Goal: Check status: Check status

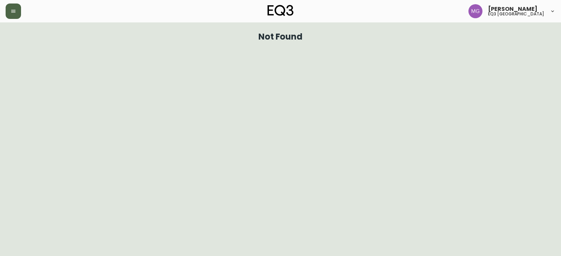
click at [7, 14] on button "button" at bounding box center [13, 11] width 15 height 15
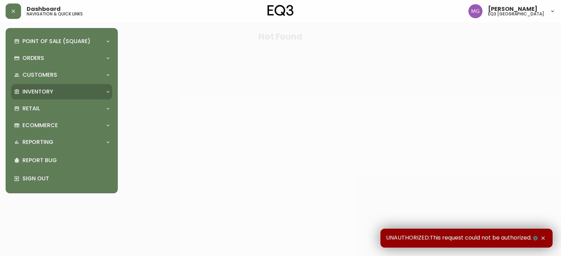
click at [42, 91] on p "Inventory" at bounding box center [37, 92] width 31 height 8
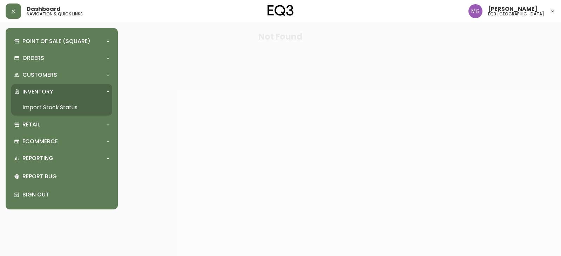
drag, startPoint x: 51, startPoint y: 107, endPoint x: 62, endPoint y: 96, distance: 15.2
click at [51, 107] on link "Import Stock Status" at bounding box center [61, 108] width 101 height 16
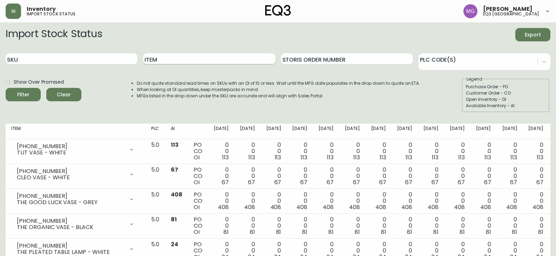
click at [157, 61] on input "Item" at bounding box center [209, 58] width 132 height 11
click at [6, 88] on button "Filter" at bounding box center [23, 94] width 35 height 13
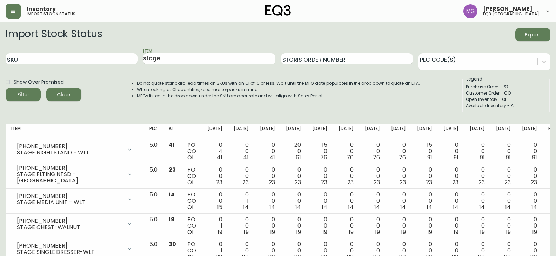
drag, startPoint x: 191, startPoint y: 59, endPoint x: 0, endPoint y: 87, distance: 193.2
click at [0, 87] on main "Import Stock Status Export SKU Item stage Storis Order Number PLC Code(s) Show …" at bounding box center [278, 163] width 556 height 282
type input "pleated"
click at [6, 88] on button "Filter" at bounding box center [23, 94] width 35 height 13
